Goal: Task Accomplishment & Management: Use online tool/utility

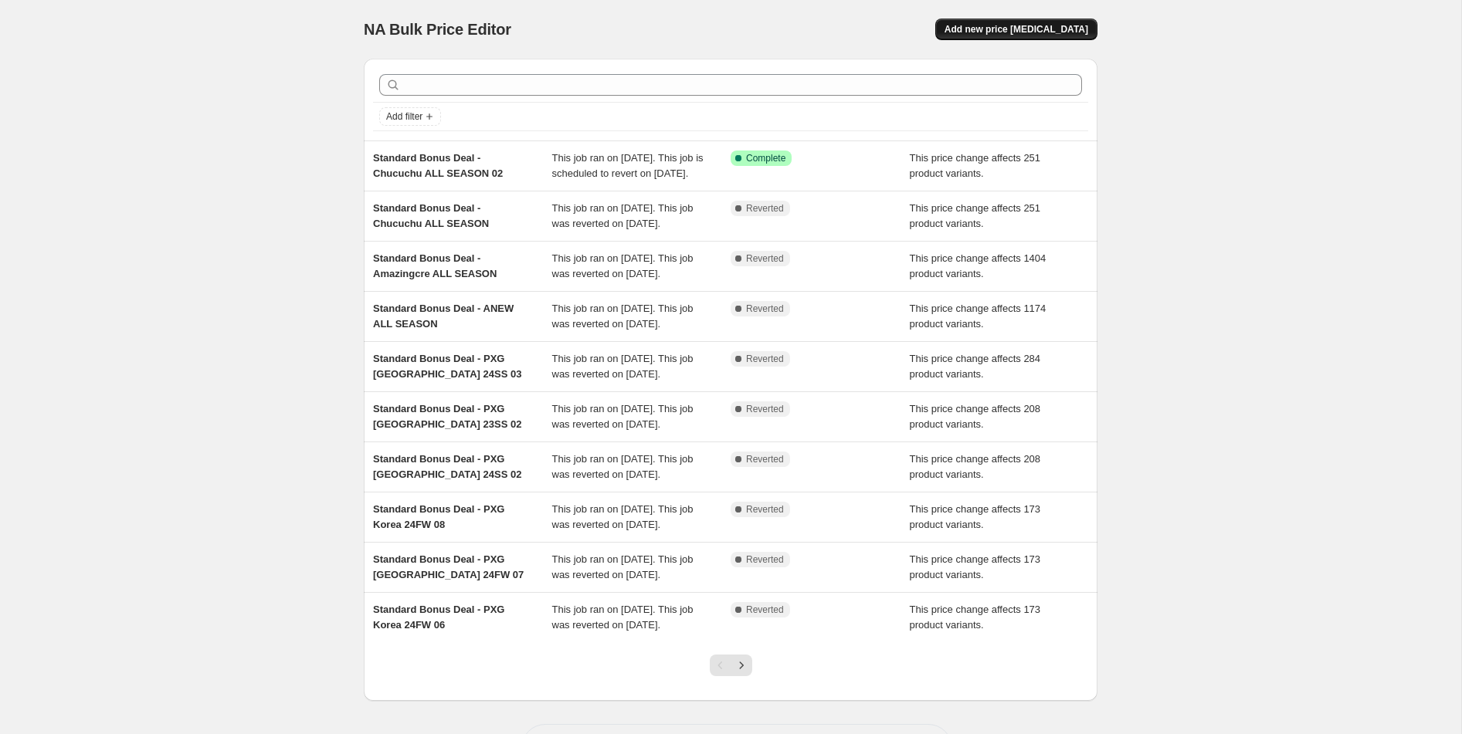
click at [1006, 32] on span "Add new price [MEDICAL_DATA]" at bounding box center [1017, 29] width 144 height 12
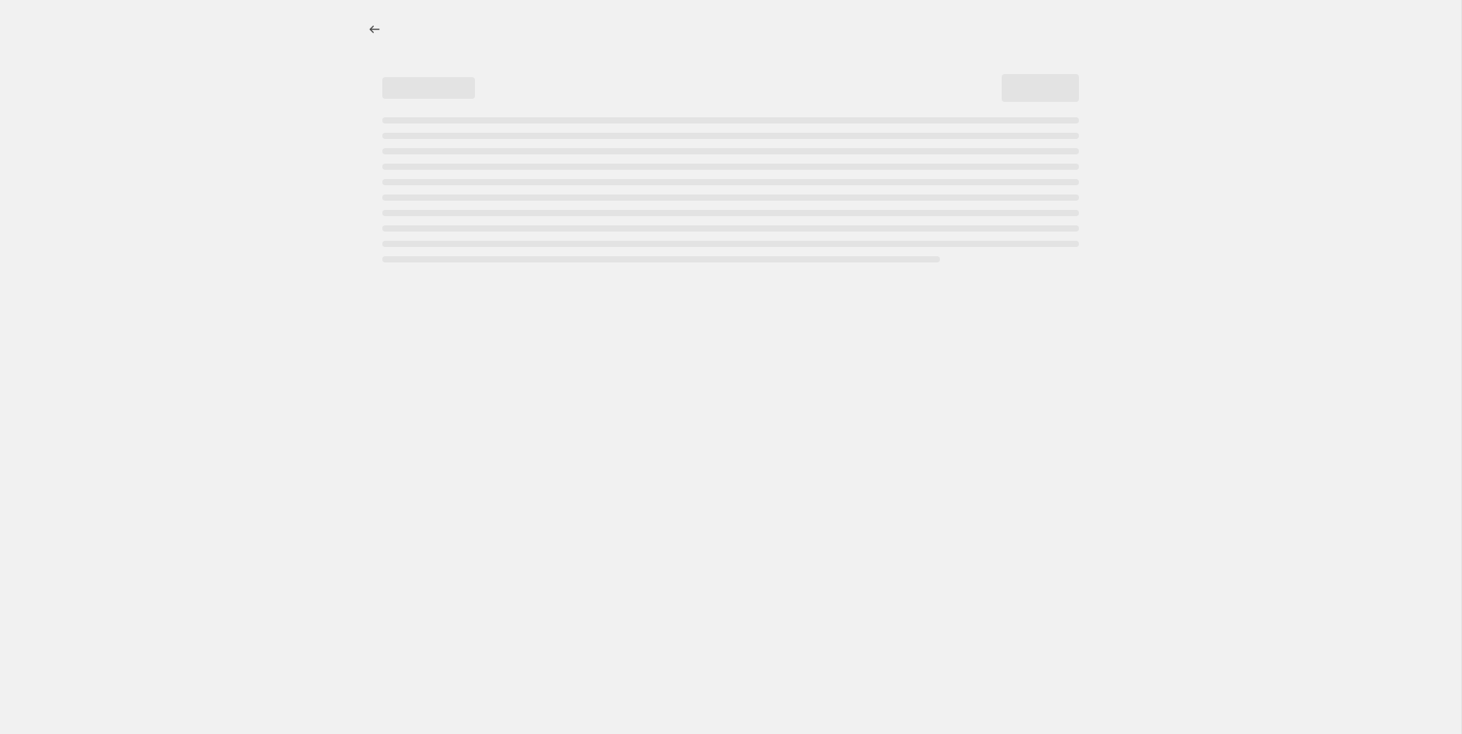
select select "percentage"
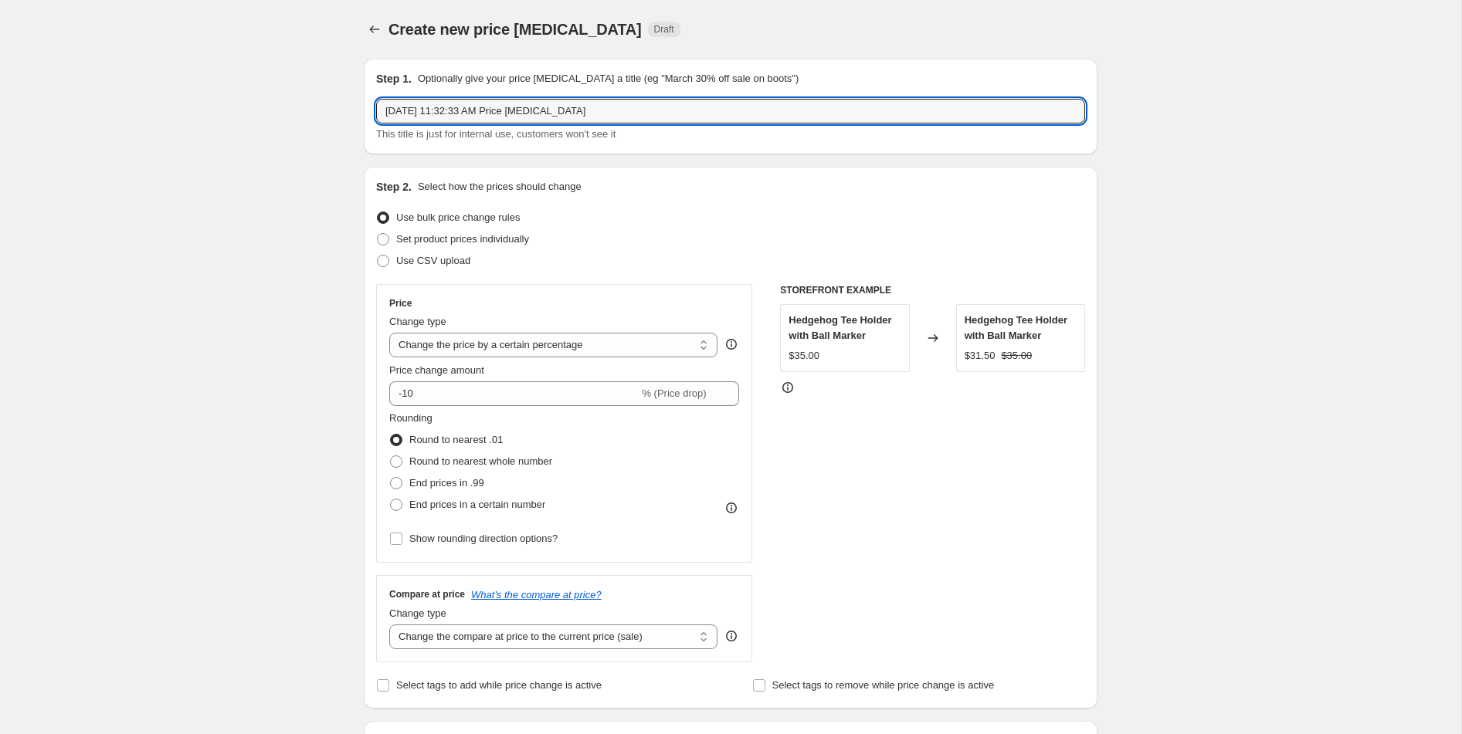
drag, startPoint x: 828, startPoint y: 108, endPoint x: 371, endPoint y: 104, distance: 456.5
click at [371, 104] on div "Step 1. Optionally give your price [MEDICAL_DATA] a title (eg "March 30% off sa…" at bounding box center [731, 107] width 734 height 96
type input "2025 Ryder Cup - Package Set"
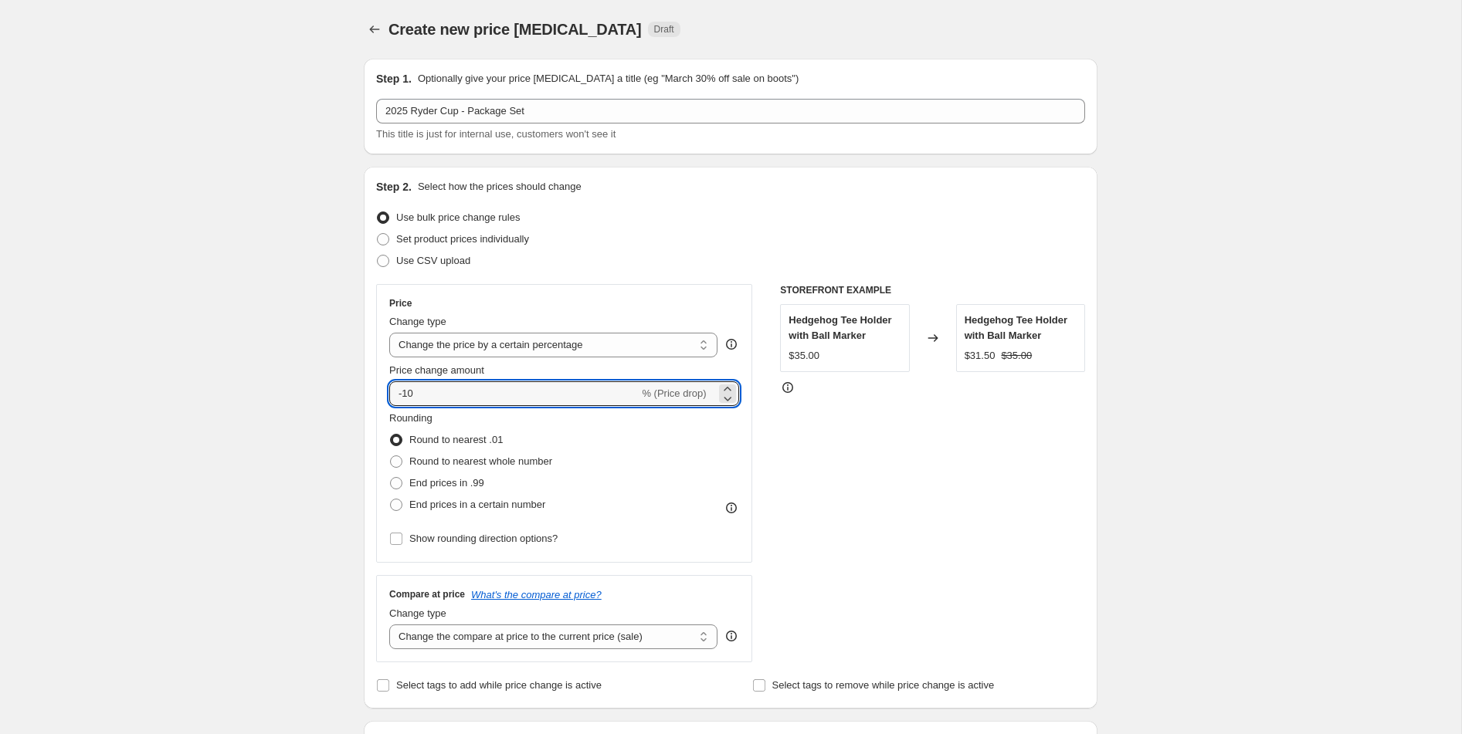
drag, startPoint x: 481, startPoint y: 395, endPoint x: 371, endPoint y: 388, distance: 109.9
click at [371, 388] on div "Step 2. Select how the prices should change Use bulk price change rules Set pro…" at bounding box center [731, 438] width 734 height 542
type input "-15"
click at [480, 350] on select "Change the price to a certain amount Change the price by a certain amount Chang…" at bounding box center [553, 345] width 328 height 25
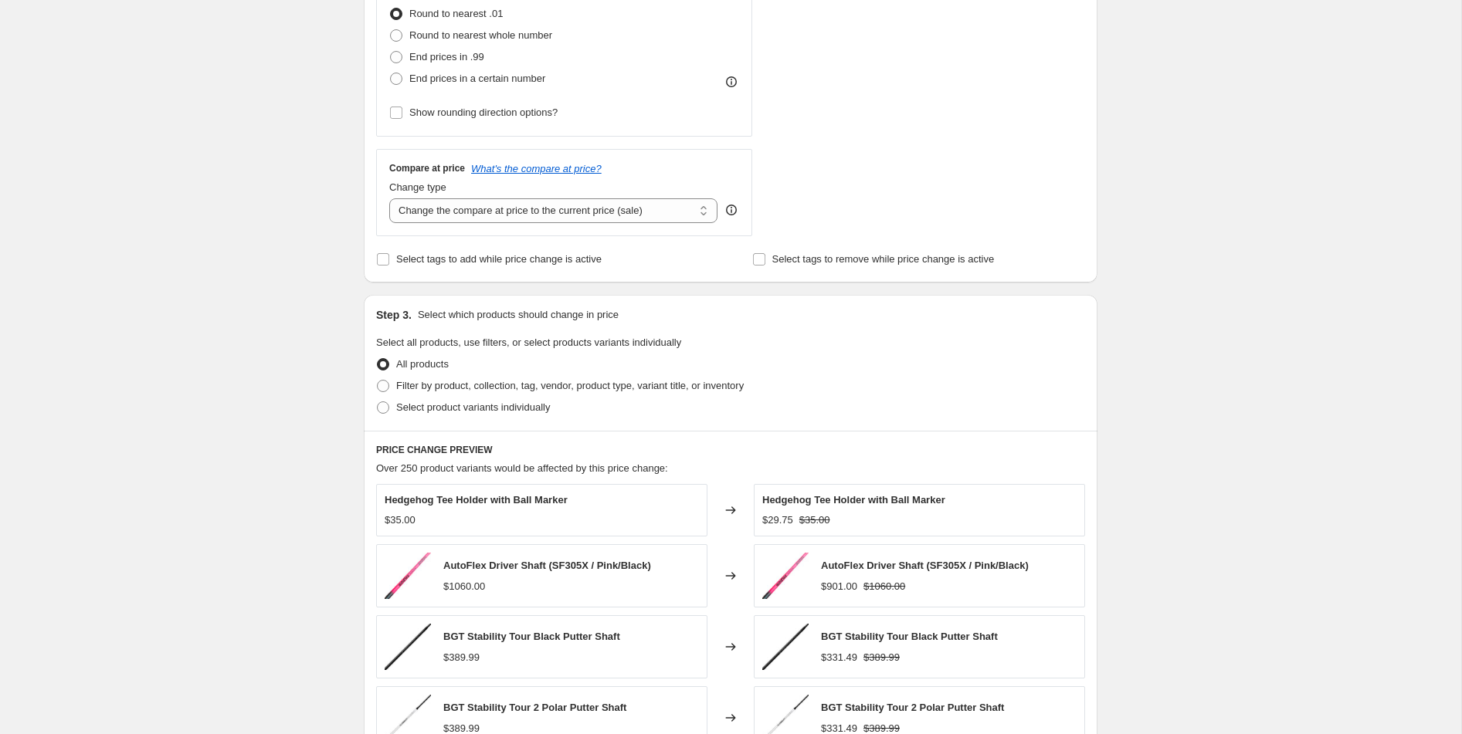
scroll to position [529, 0]
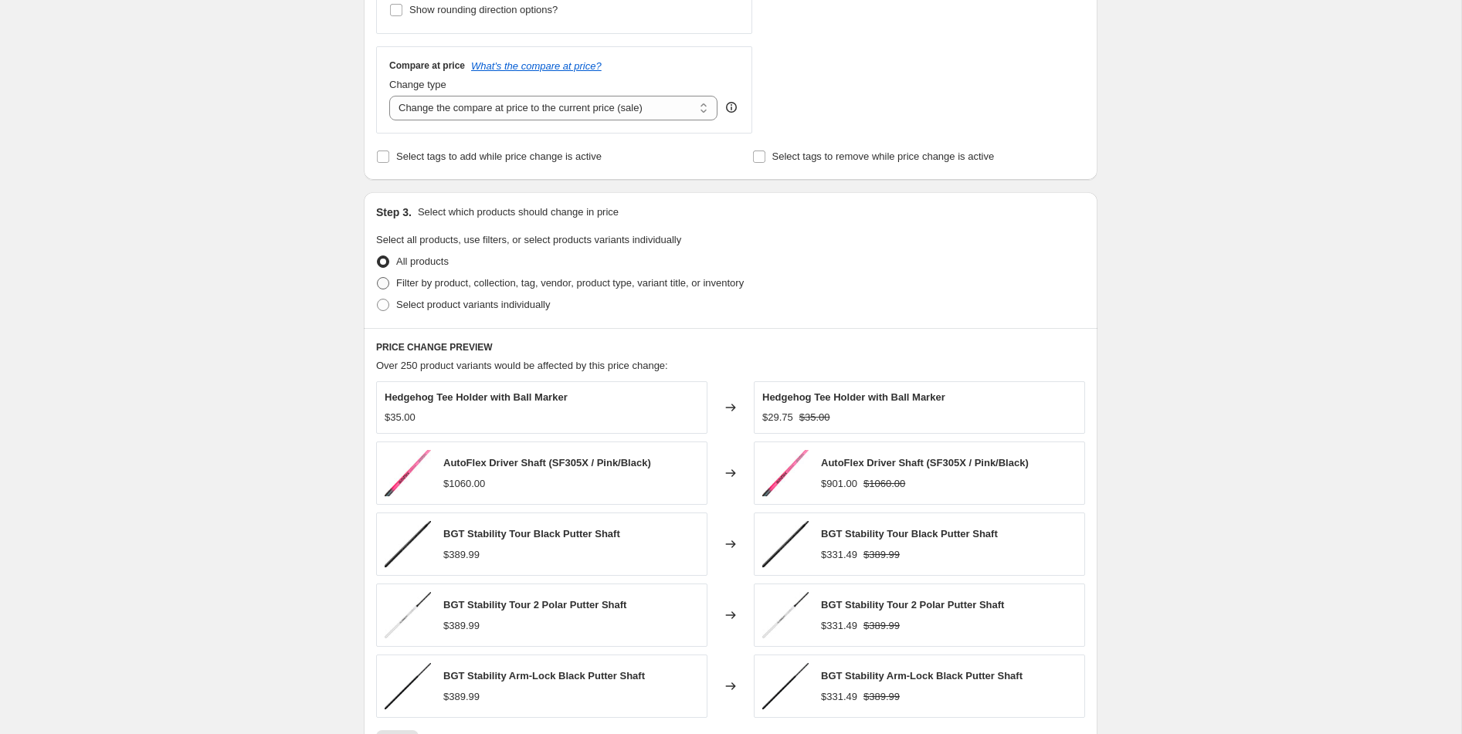
click at [538, 288] on span "Filter by product, collection, tag, vendor, product type, variant title, or inv…" at bounding box center [570, 283] width 348 height 15
click at [378, 278] on input "Filter by product, collection, tag, vendor, product type, variant title, or inv…" at bounding box center [377, 277] width 1 height 1
radio input "true"
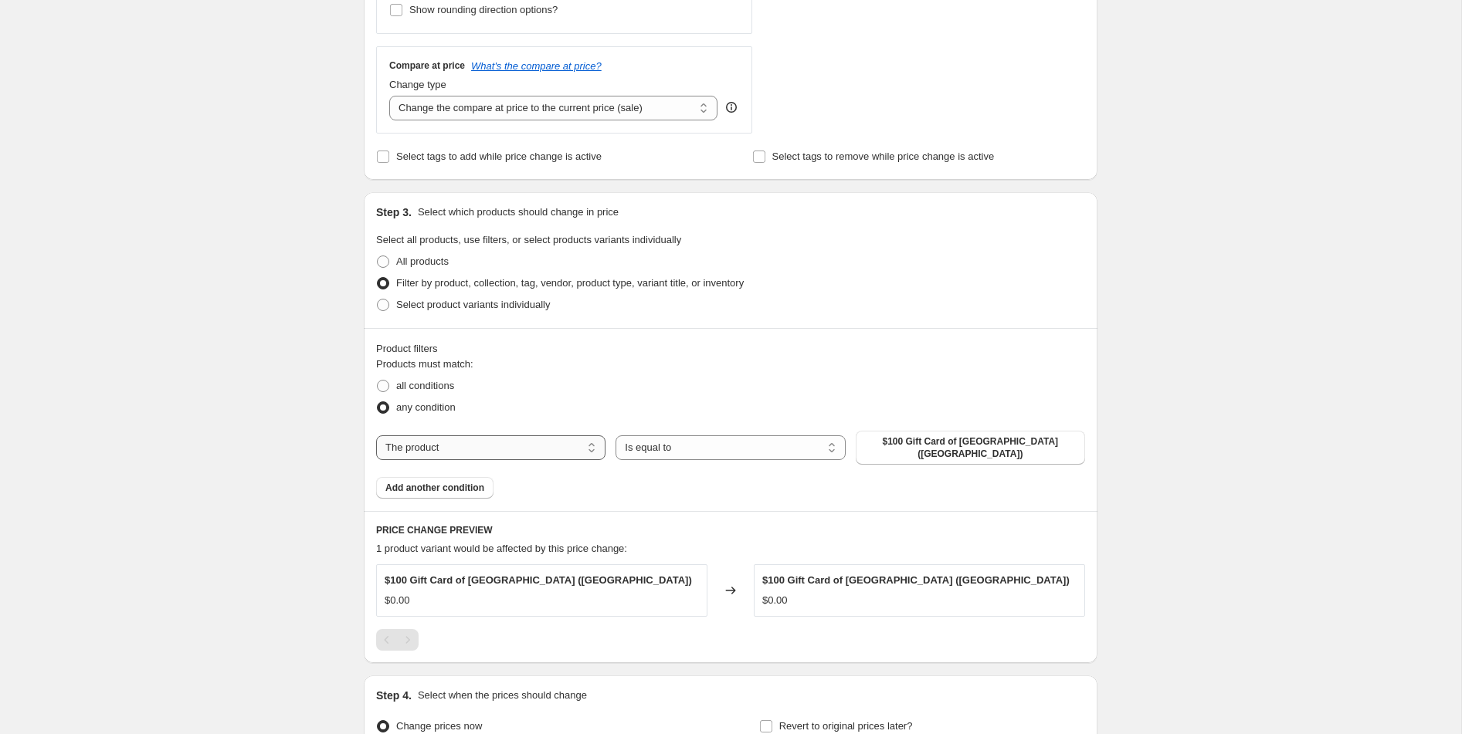
click at [502, 447] on select "The product The product's collection The product's tag The product's vendor The…" at bounding box center [490, 448] width 229 height 25
select select "collection"
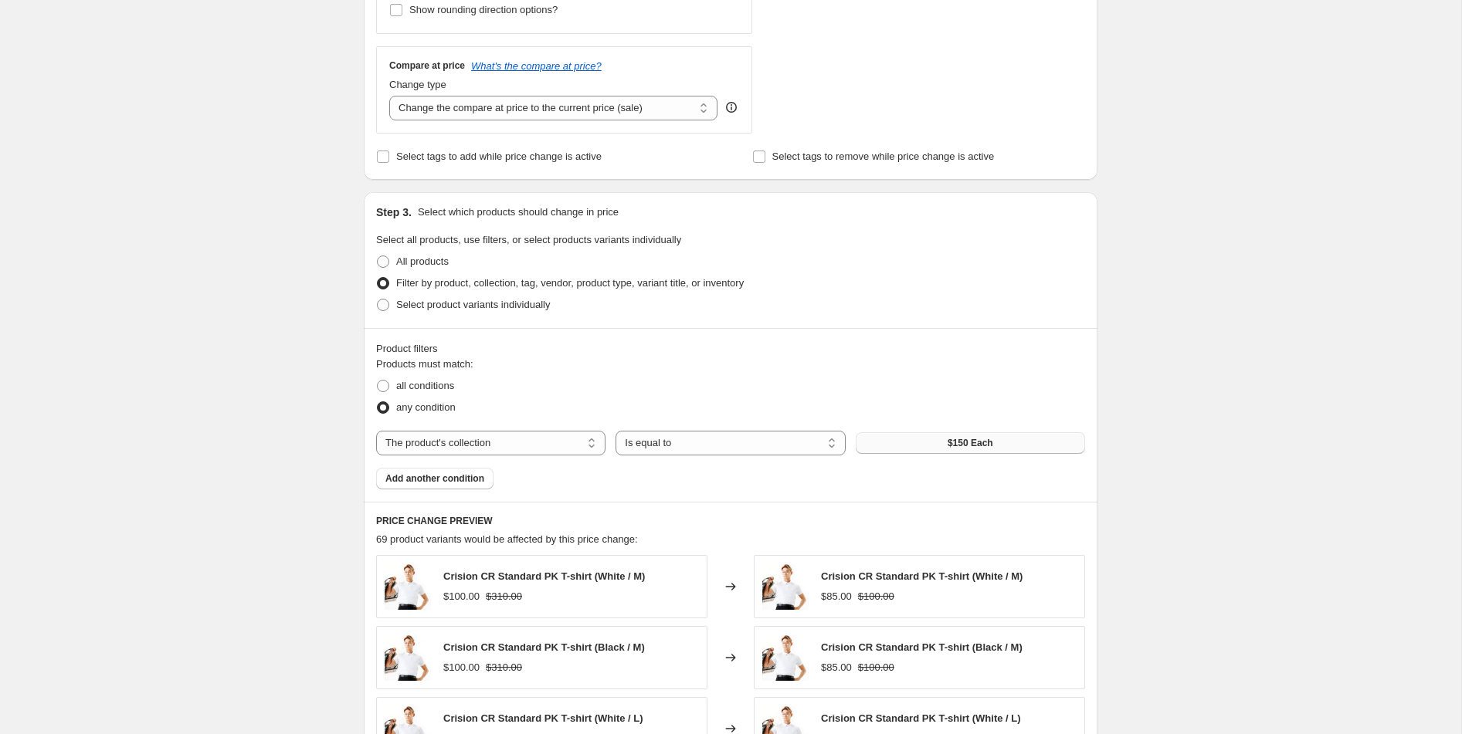
click at [898, 447] on button "$150 Each" at bounding box center [970, 443] width 229 height 22
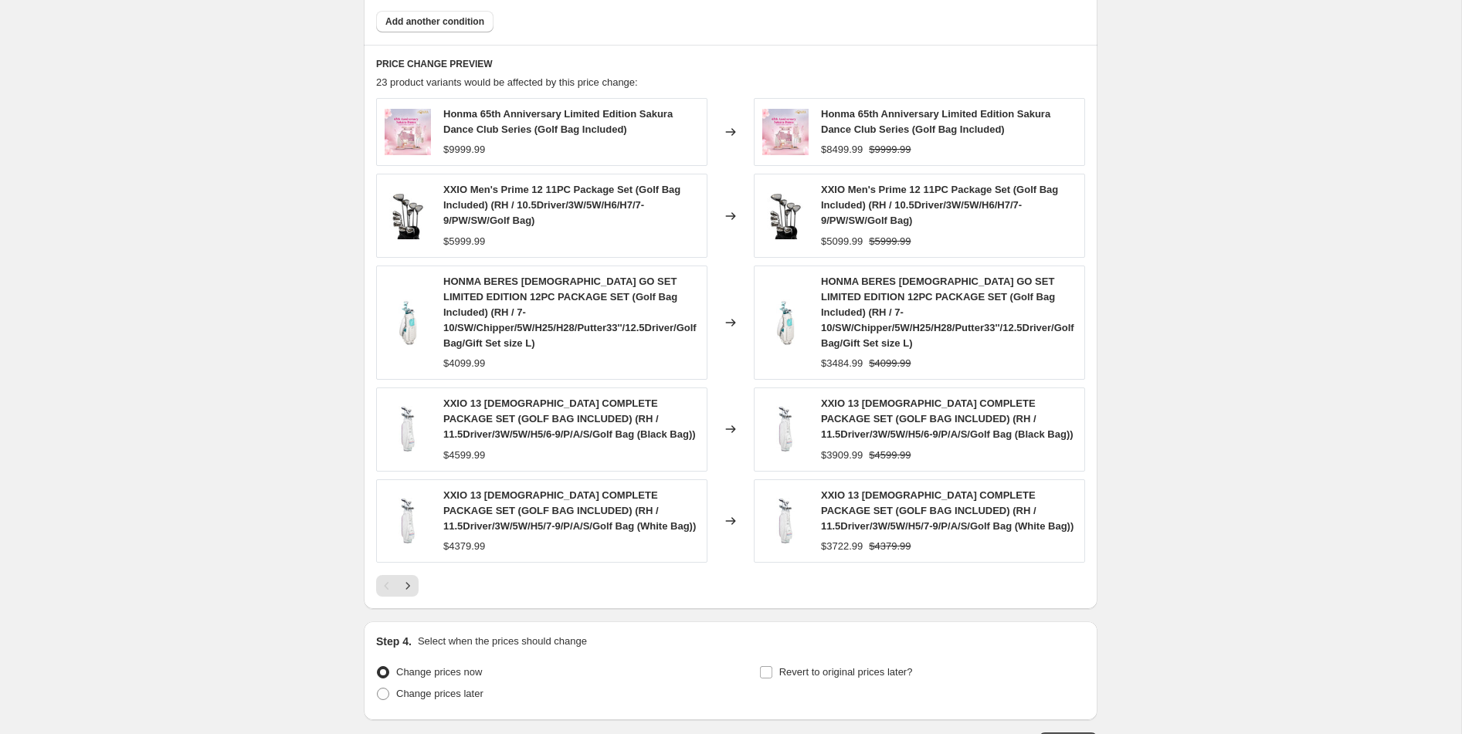
scroll to position [1018, 0]
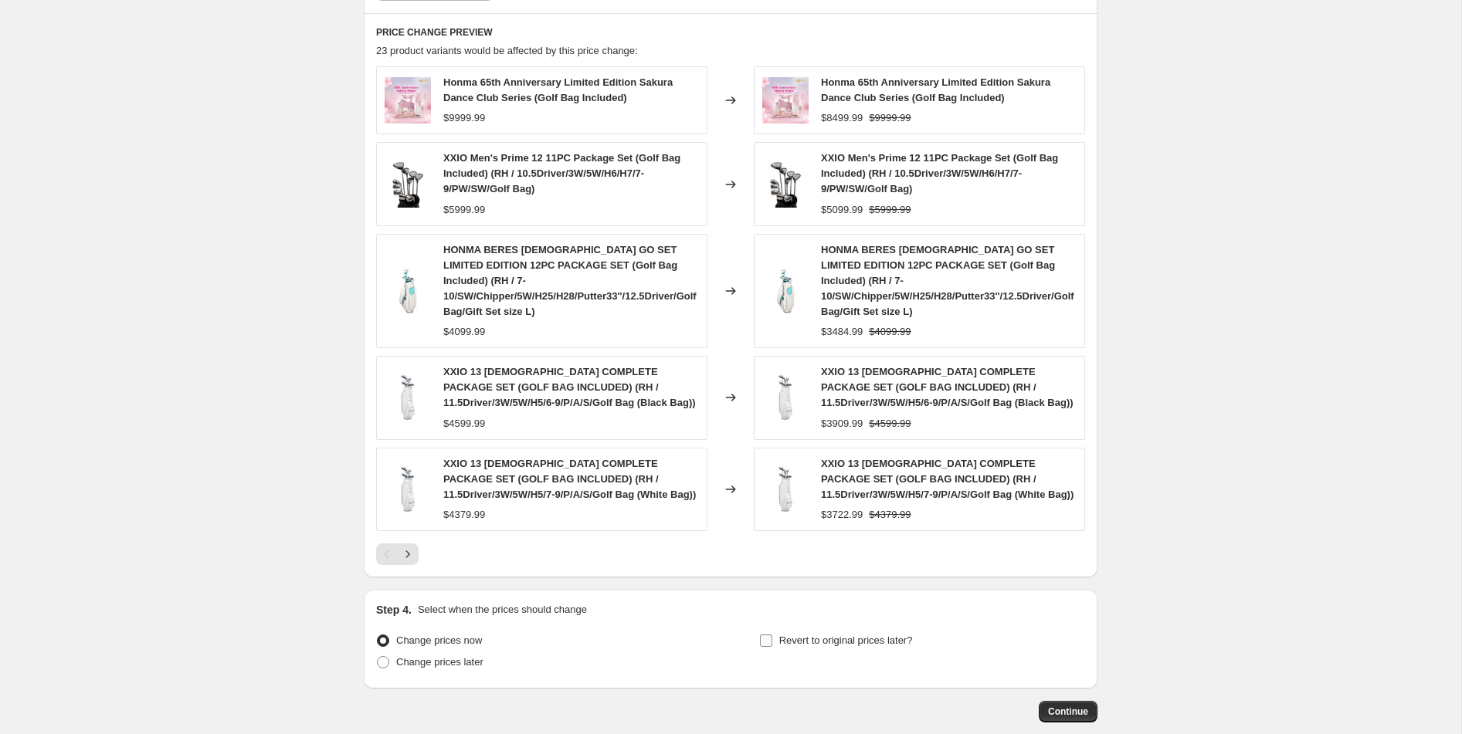
click at [760, 635] on input "Revert to original prices later?" at bounding box center [766, 641] width 12 height 12
checkbox input "true"
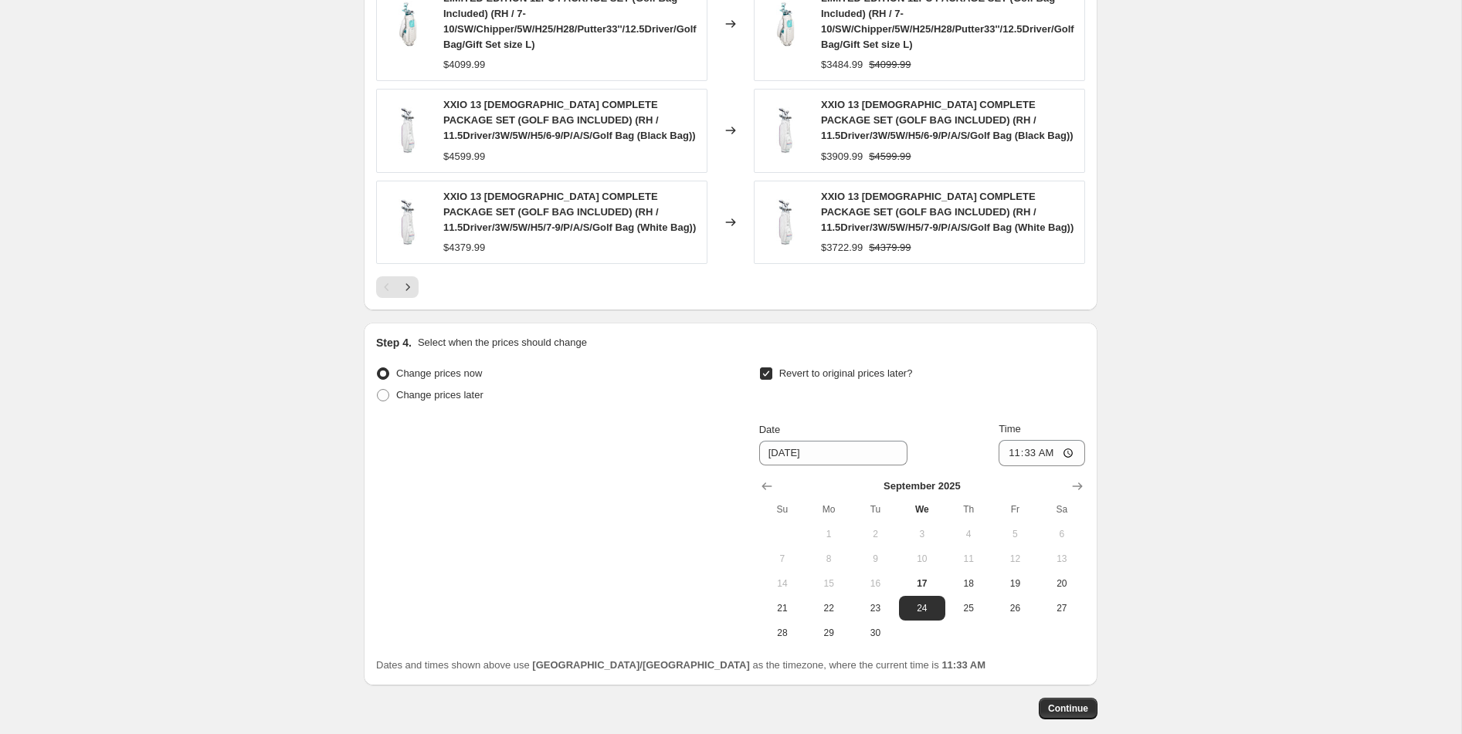
scroll to position [1349, 0]
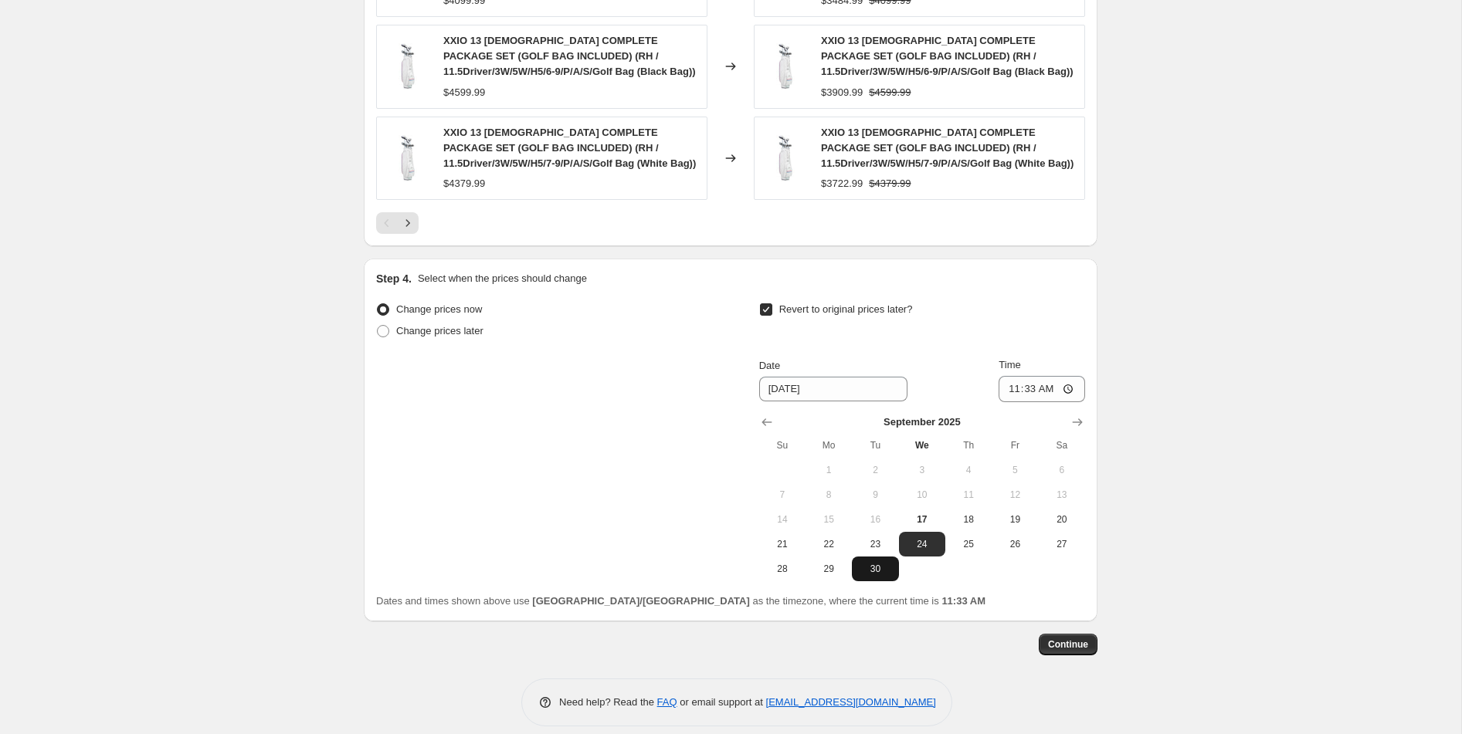
click at [868, 563] on span "30" at bounding box center [875, 569] width 34 height 12
type input "[DATE]"
click at [1071, 376] on input "11:33" at bounding box center [1042, 389] width 86 height 26
type input "23:59"
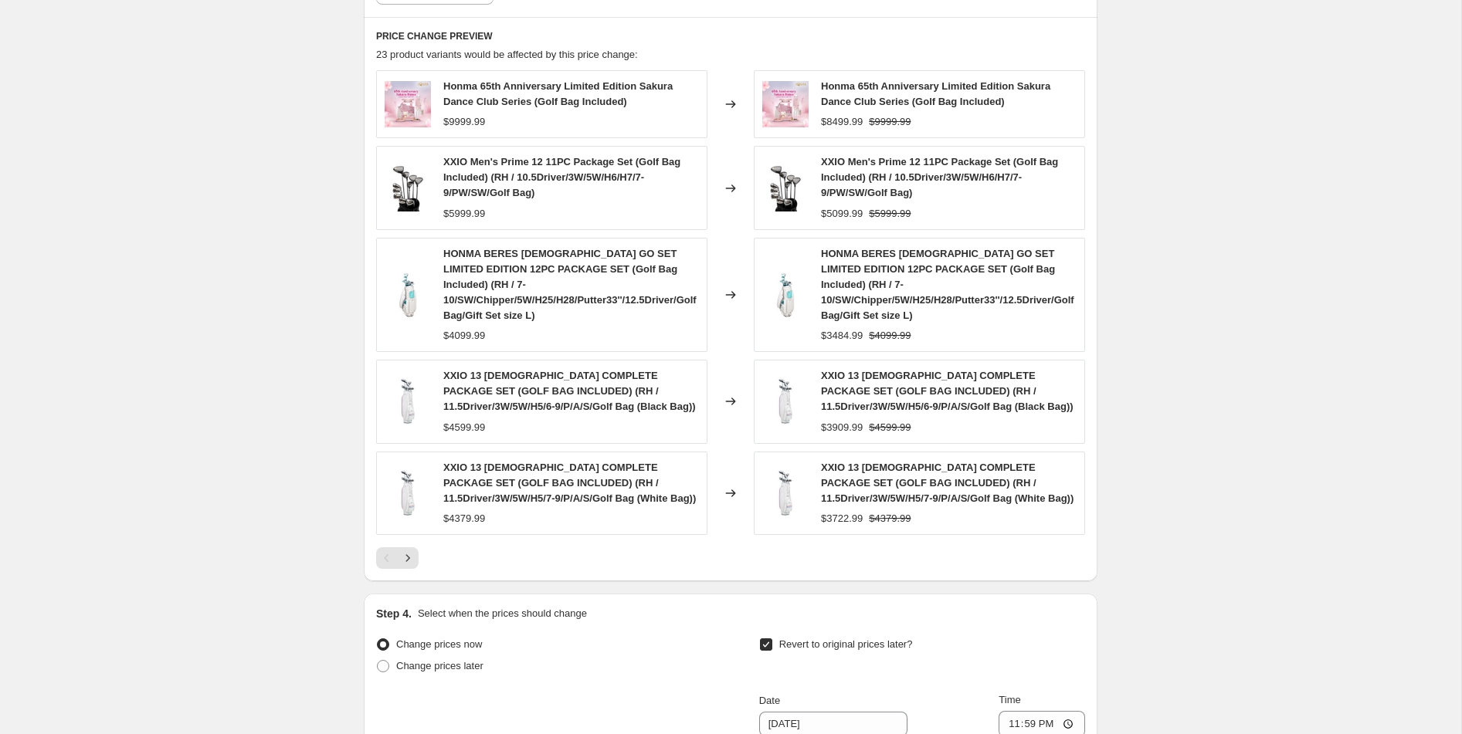
scroll to position [1009, 0]
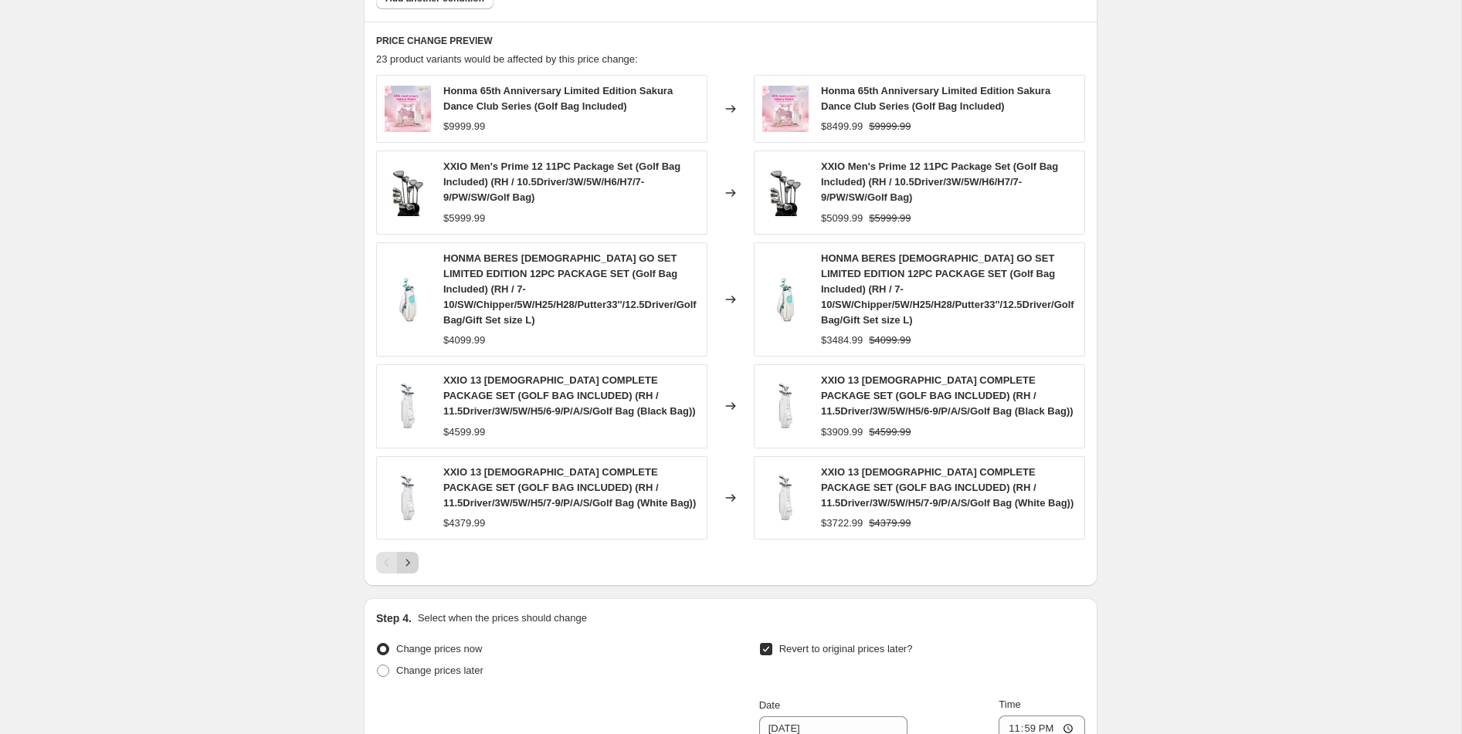
click at [413, 555] on icon "Next" at bounding box center [407, 562] width 15 height 15
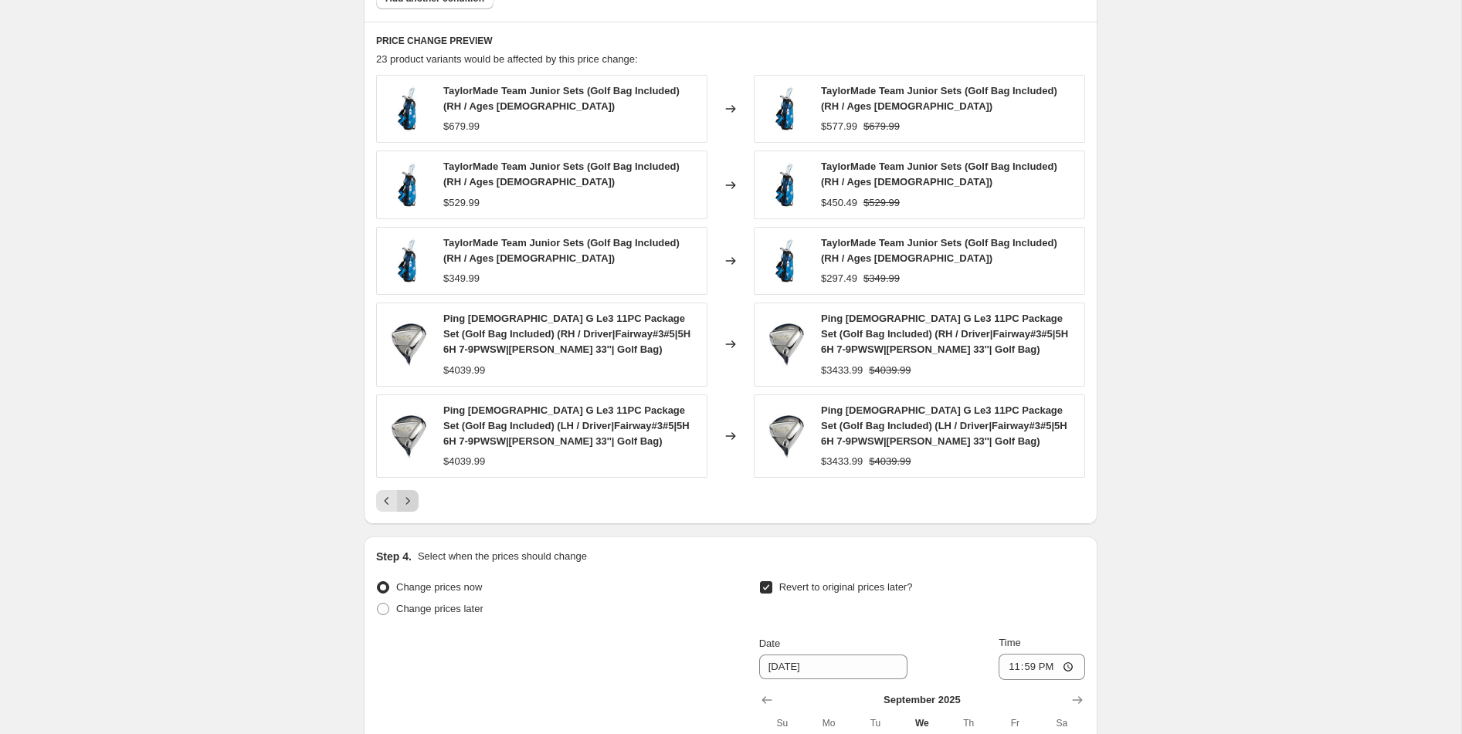
click at [407, 501] on icon "Next" at bounding box center [407, 501] width 15 height 15
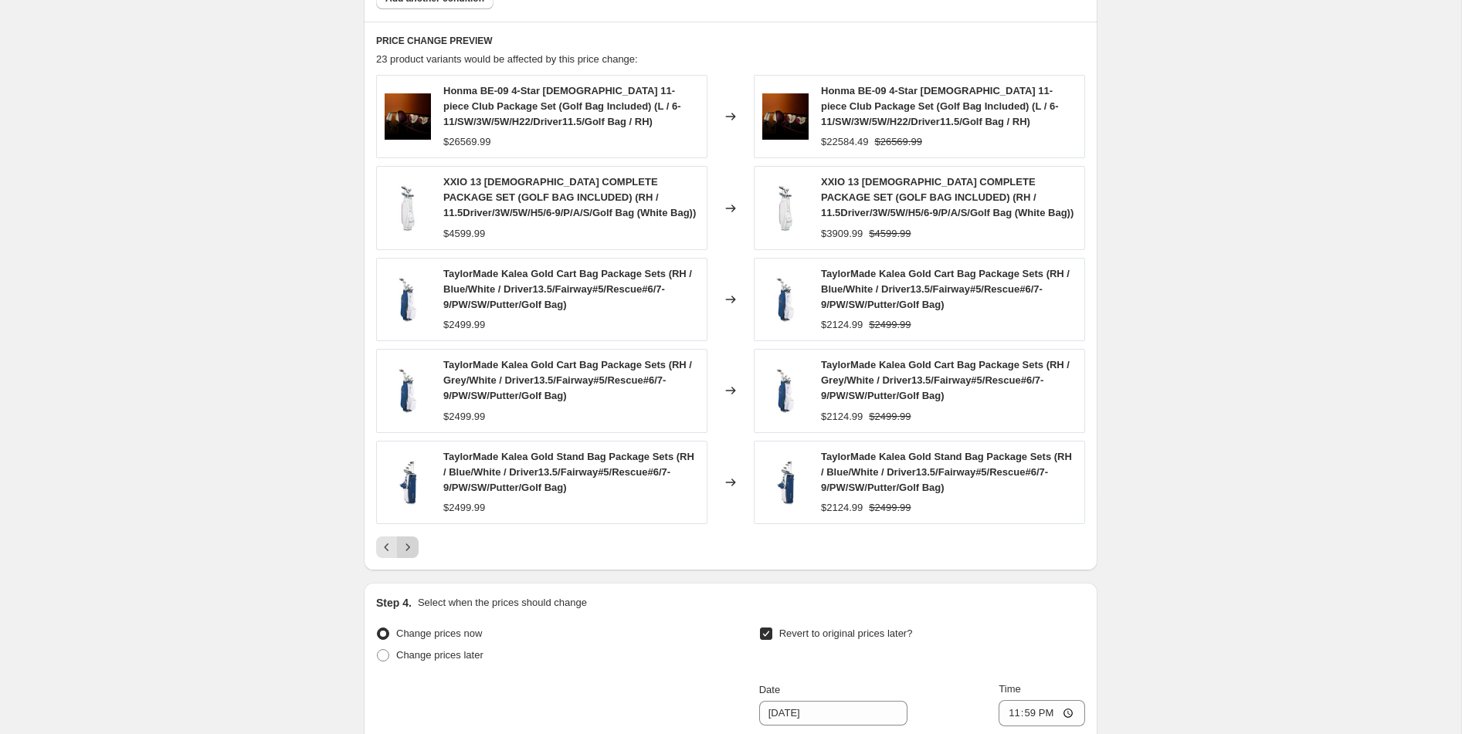
click at [416, 558] on button "Next" at bounding box center [408, 548] width 22 height 22
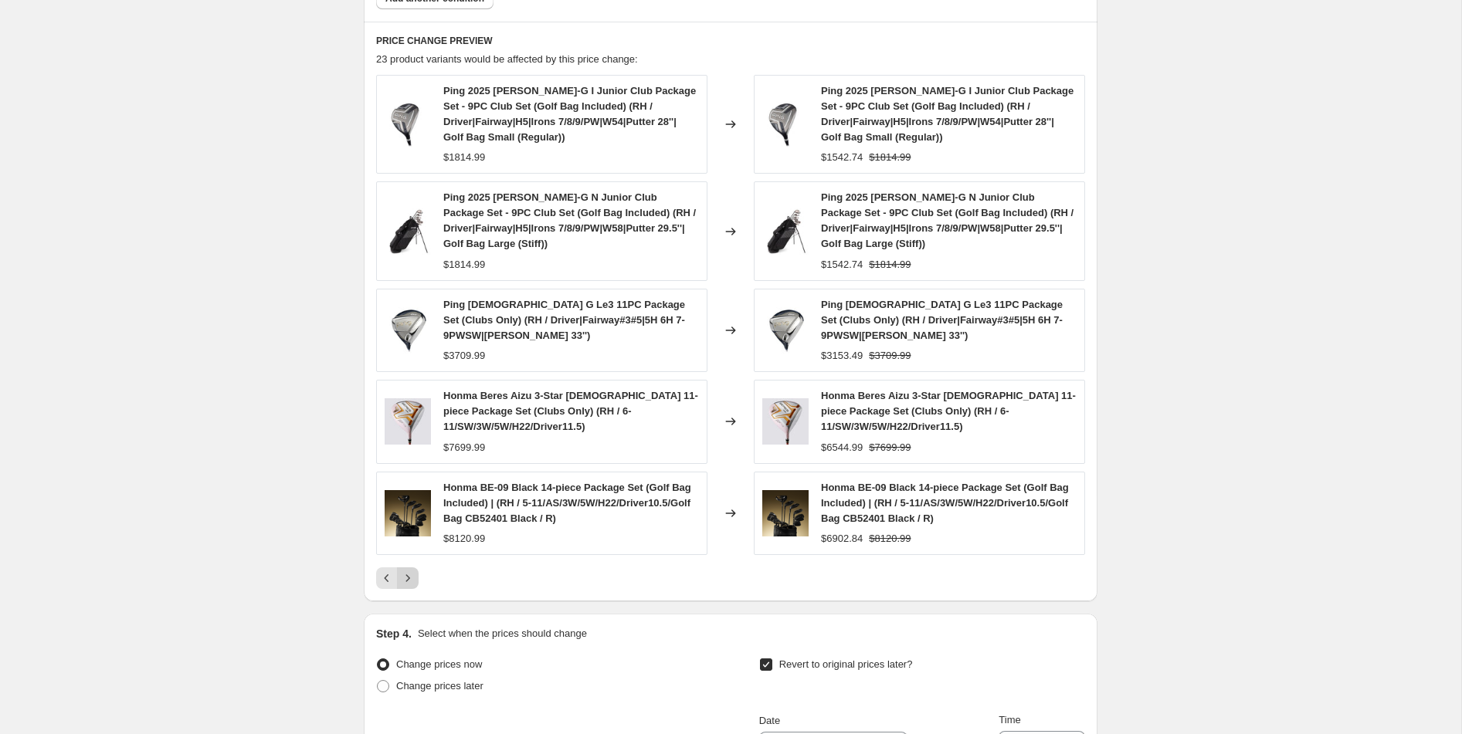
click at [412, 586] on icon "Next" at bounding box center [407, 578] width 15 height 15
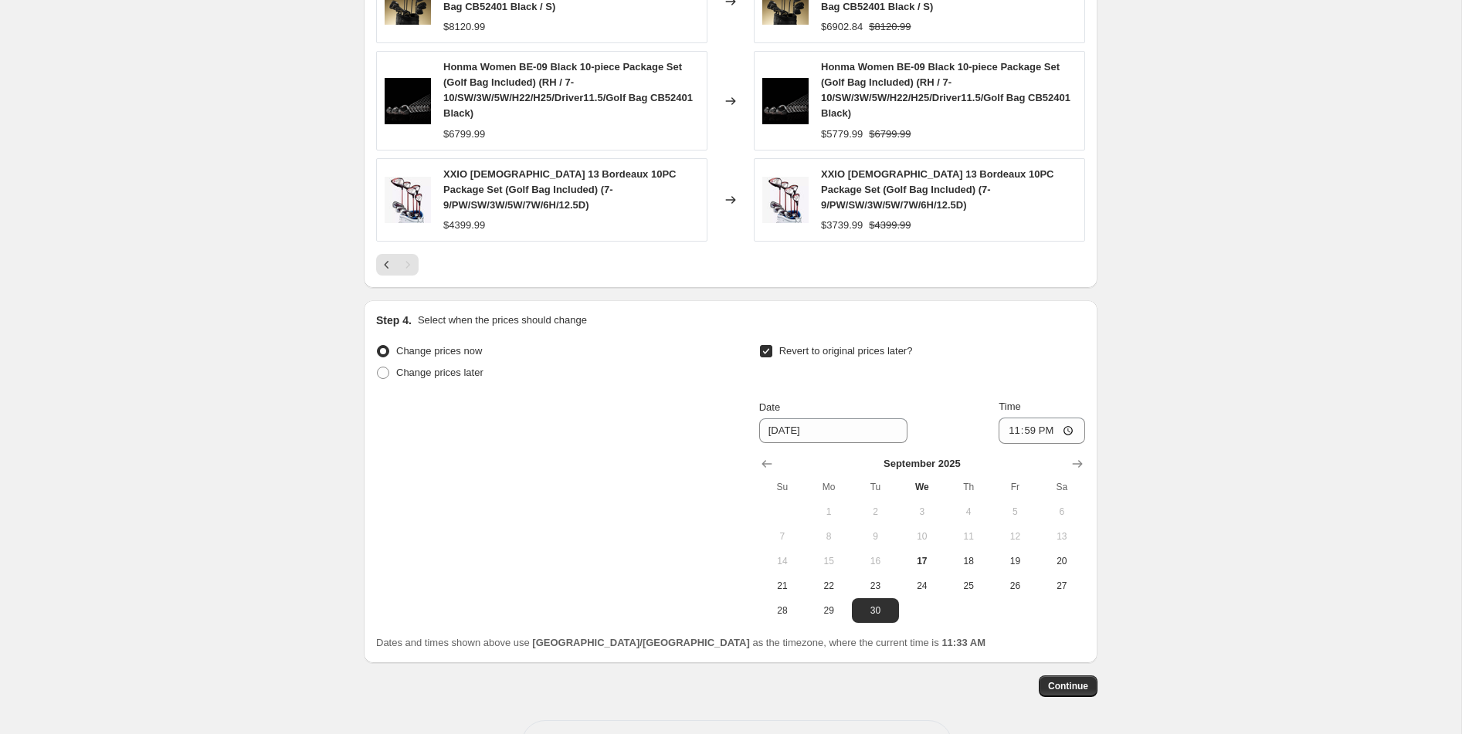
scroll to position [1182, 0]
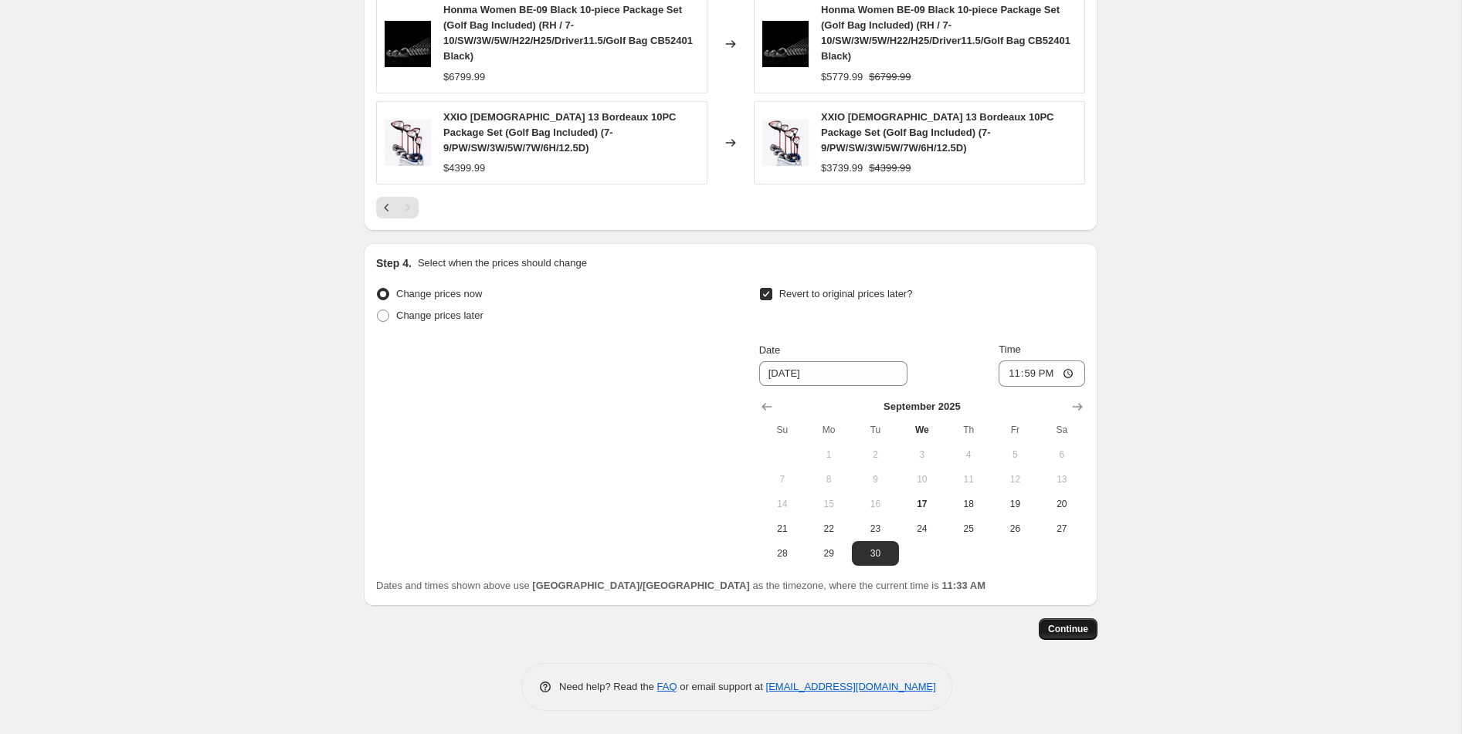
click at [1090, 626] on button "Continue" at bounding box center [1068, 630] width 59 height 22
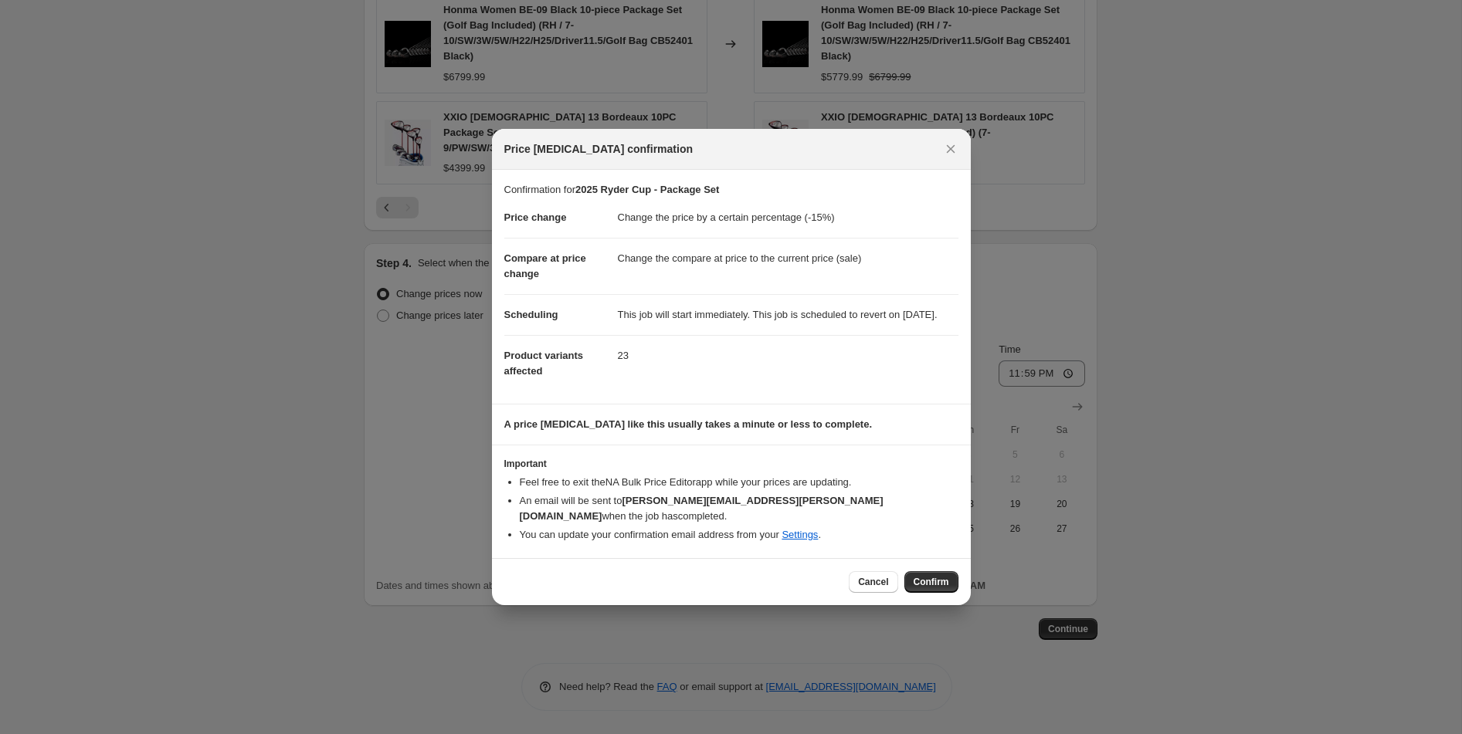
click at [938, 595] on div "Cancel Confirm" at bounding box center [731, 581] width 479 height 47
click at [938, 585] on span "Confirm" at bounding box center [932, 582] width 36 height 12
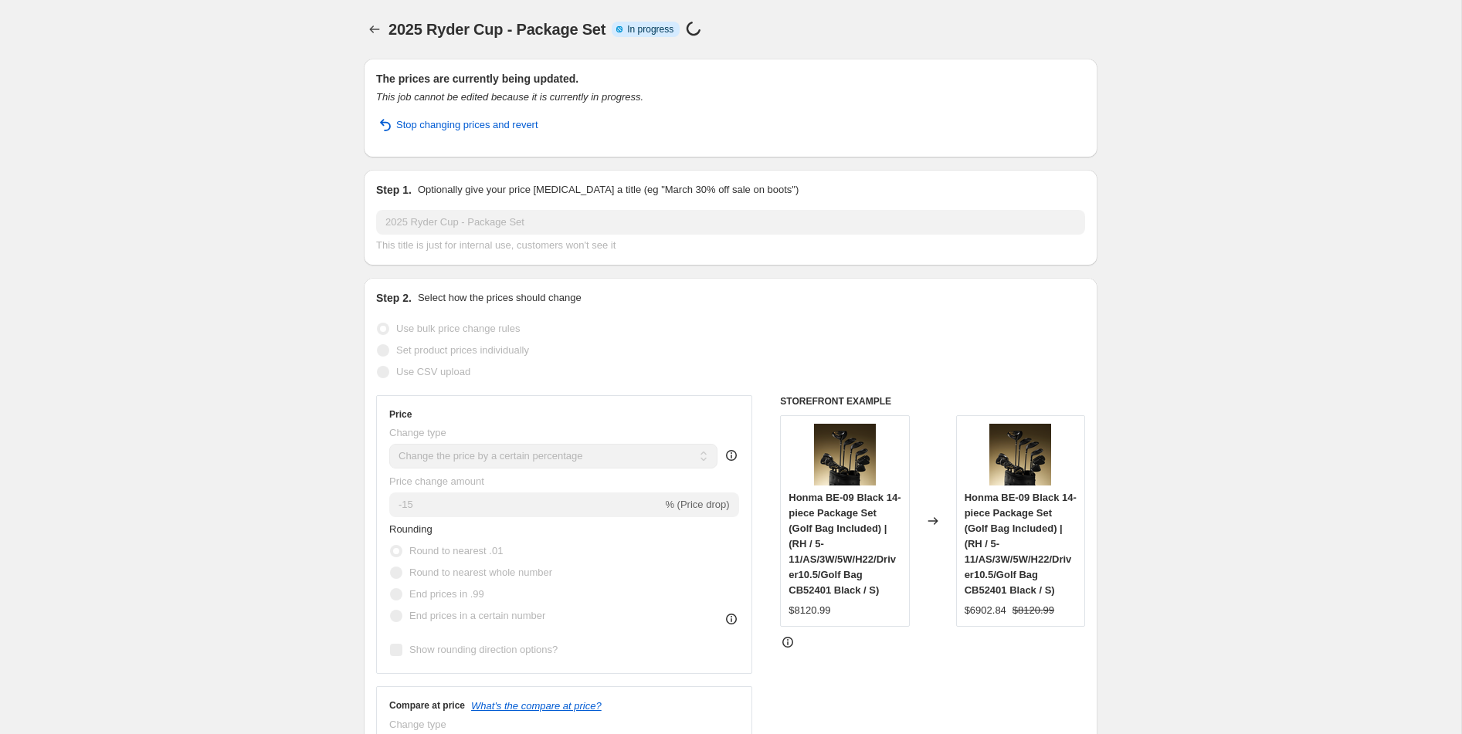
select select "percentage"
select select "collection"
